Goal: Find specific page/section: Find specific page/section

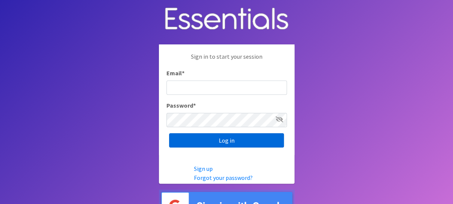
type input "[PERSON_NAME][EMAIL_ADDRESS][DOMAIN_NAME]"
click at [207, 141] on input "Log in" at bounding box center [226, 140] width 115 height 14
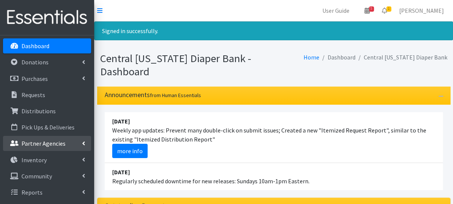
scroll to position [38, 0]
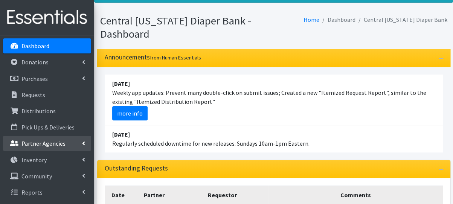
click at [54, 141] on p "Partner Agencies" at bounding box center [43, 144] width 44 height 8
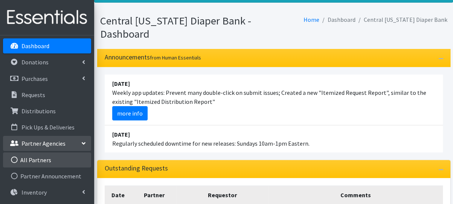
click at [53, 154] on link "All Partners" at bounding box center [47, 159] width 88 height 15
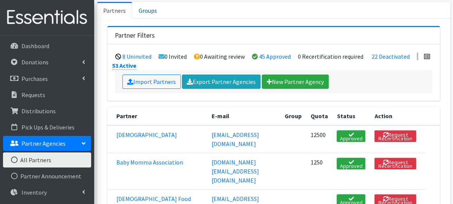
scroll to position [151, 0]
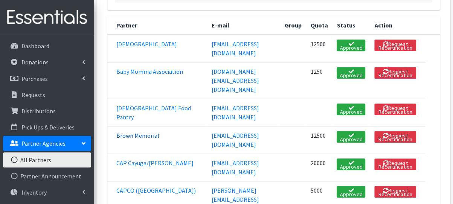
click at [134, 136] on link "Brown Memorial" at bounding box center [137, 136] width 43 height 8
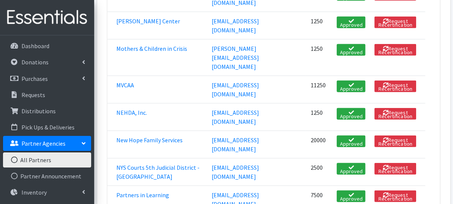
scroll to position [941, 0]
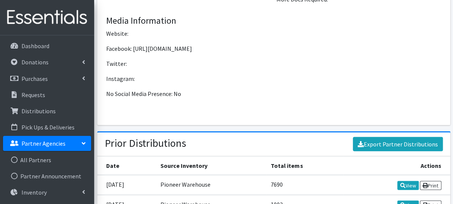
scroll to position [903, 0]
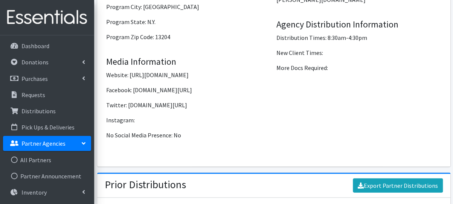
scroll to position [903, 0]
